Goal: Task Accomplishment & Management: Use online tool/utility

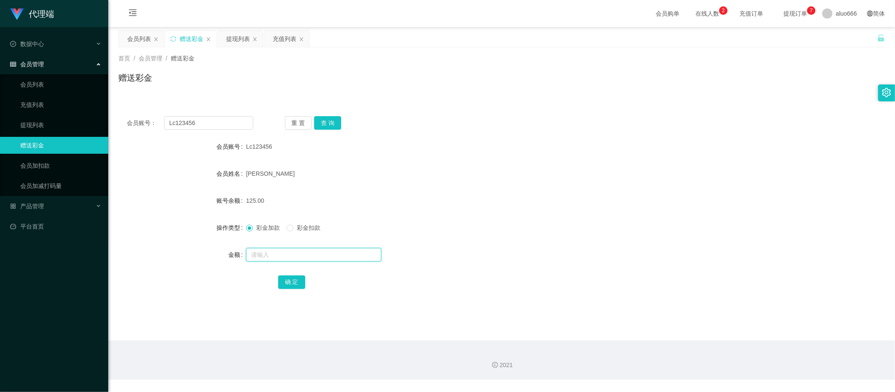
click at [271, 252] on input "text" at bounding box center [313, 255] width 135 height 14
type input "8"
click at [285, 281] on button "确 定" at bounding box center [291, 283] width 27 height 14
click at [565, 137] on div "会员账号： Lc123456 重 置 查 询 会员账号 Lc123456 会员姓名 [PERSON_NAME] 账号余额 125.00 操作类型 彩金加款 彩…" at bounding box center [501, 208] width 767 height 201
click at [275, 247] on div at bounding box center [469, 254] width 447 height 17
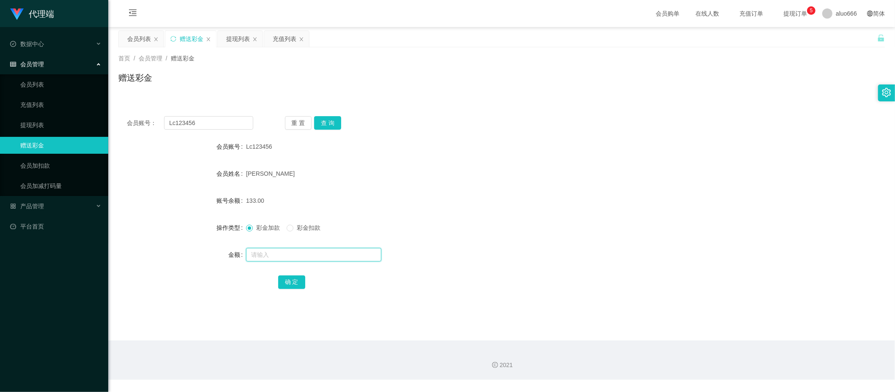
click at [274, 257] on input "text" at bounding box center [313, 255] width 135 height 14
type input "8"
click at [293, 279] on button "确 定" at bounding box center [291, 283] width 27 height 14
click at [494, 125] on div "会员账号： Lc123456 重 置 查 询" at bounding box center [501, 123] width 767 height 14
click at [211, 124] on input "Lc123456" at bounding box center [208, 123] width 89 height 14
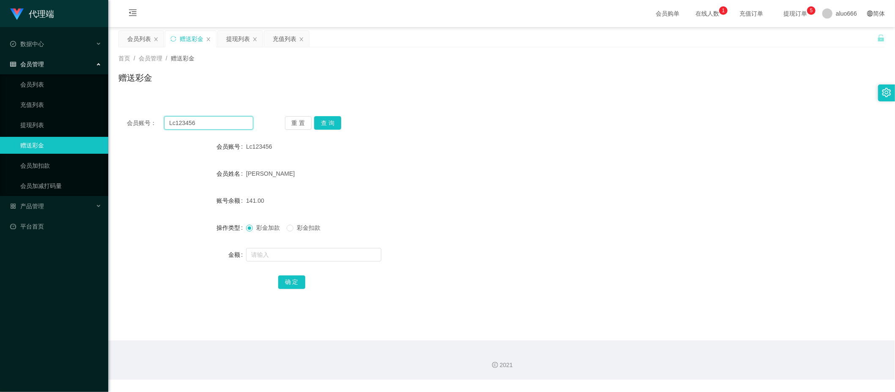
click at [211, 124] on input "Lc123456" at bounding box center [208, 123] width 89 height 14
click at [384, 186] on form "会员账号 Lc123456 会员姓名 [PERSON_NAME] 账号余额 141.00 操作类型 彩金加款 彩金扣款 金额 确 定" at bounding box center [501, 214] width 767 height 152
click at [283, 256] on input "text" at bounding box center [313, 255] width 135 height 14
type input "8"
click at [290, 281] on button "确 定" at bounding box center [291, 283] width 27 height 14
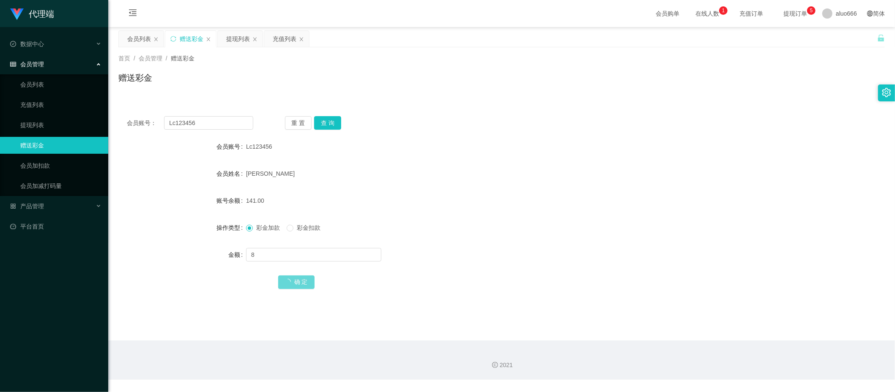
click at [606, 108] on div "会员账号： Lc123456 重 置 查 询 会员账号 Lc123456 会员姓名 [PERSON_NAME] 账号余额 141.00 操作类型 彩金加款 彩…" at bounding box center [501, 208] width 767 height 201
